Goal: Task Accomplishment & Management: Complete application form

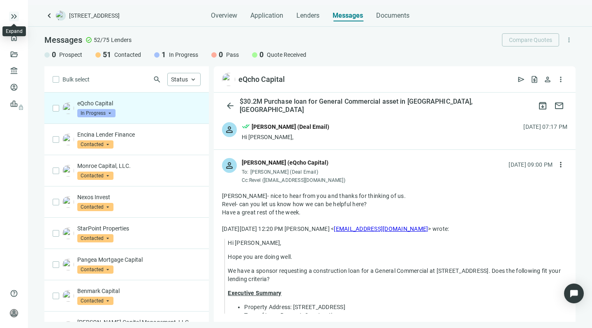
click at [12, 14] on span "keyboard_double_arrow_right" at bounding box center [14, 17] width 10 height 10
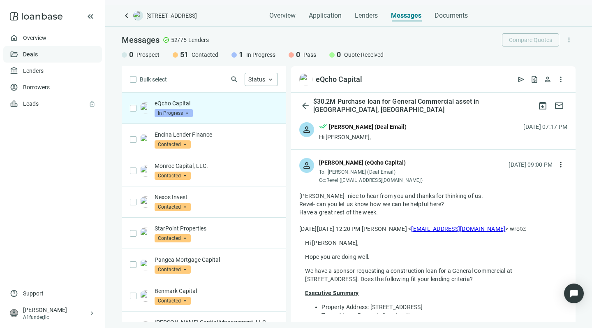
click at [26, 53] on link "Deals" at bounding box center [30, 54] width 15 height 7
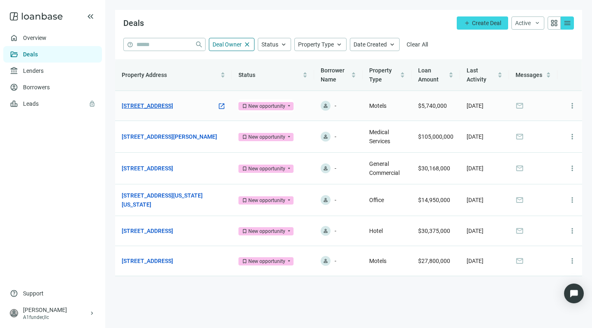
click at [171, 106] on link "[STREET_ADDRESS]" at bounding box center [147, 105] width 51 height 9
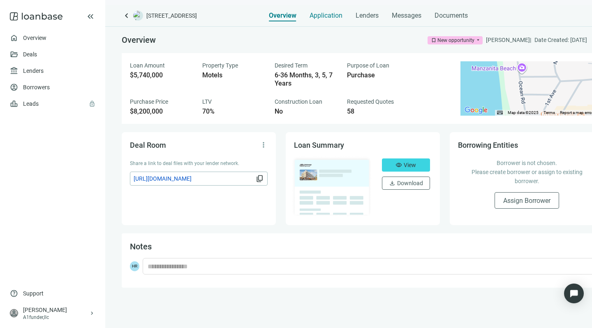
click at [318, 14] on span "Application" at bounding box center [326, 16] width 33 height 8
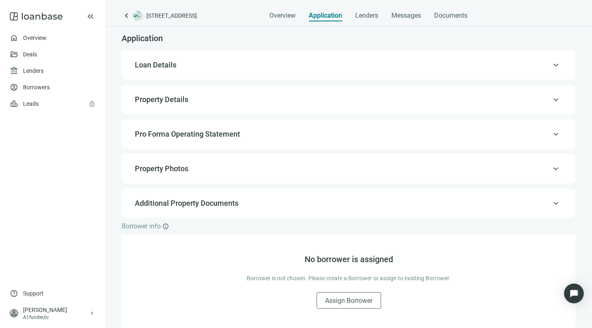
click at [183, 135] on span "Pro Forma Operating Statement" at bounding box center [187, 134] width 105 height 9
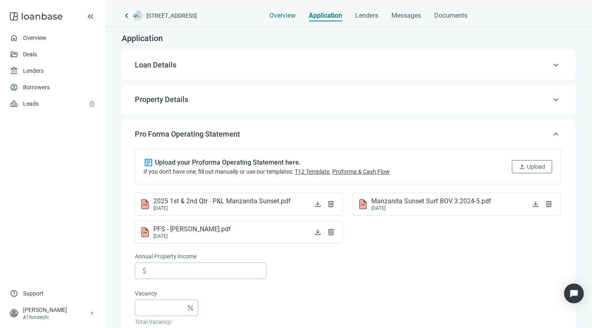
click at [281, 14] on span "Overview" at bounding box center [282, 16] width 26 height 8
